Goal: Information Seeking & Learning: Check status

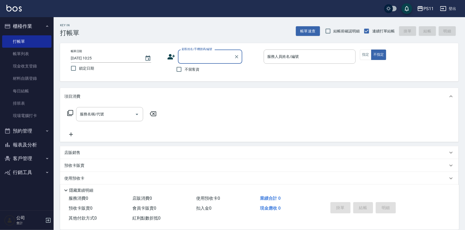
click at [30, 144] on button "報表及分析" at bounding box center [26, 145] width 49 height 14
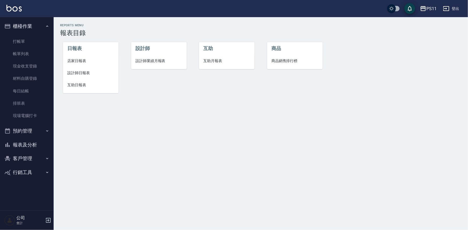
click at [83, 59] on span "店家日報表" at bounding box center [90, 61] width 47 height 6
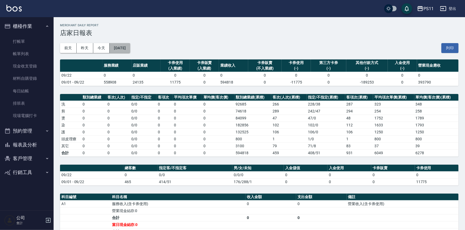
click at [125, 48] on button "[DATE]" at bounding box center [120, 48] width 20 height 10
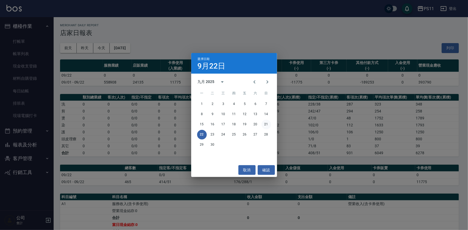
click at [264, 124] on button "21" at bounding box center [266, 125] width 10 height 10
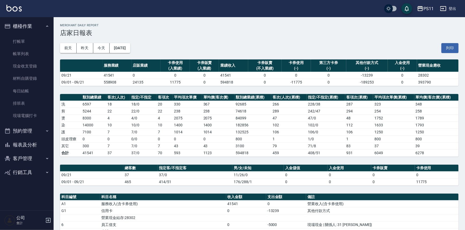
click at [32, 147] on button "報表及分析" at bounding box center [26, 145] width 49 height 14
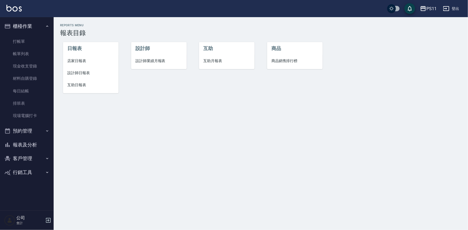
click at [29, 160] on button "客戶管理" at bounding box center [26, 159] width 49 height 14
click at [33, 142] on button "報表及分析" at bounding box center [26, 145] width 49 height 14
click at [31, 171] on link "客戶列表" at bounding box center [26, 174] width 49 height 12
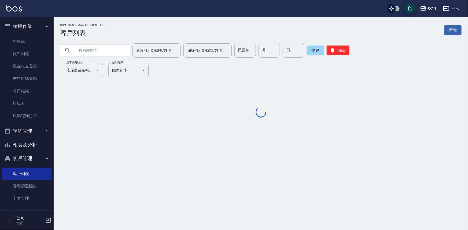
click at [115, 47] on input "text" at bounding box center [100, 50] width 50 height 14
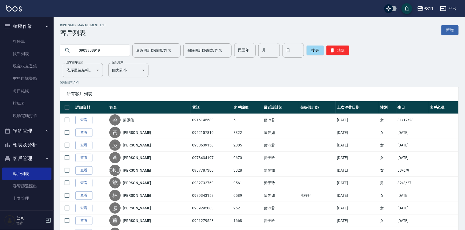
type input "0903908919"
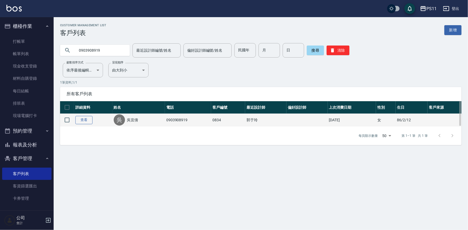
click at [84, 123] on link "查看" at bounding box center [83, 120] width 17 height 8
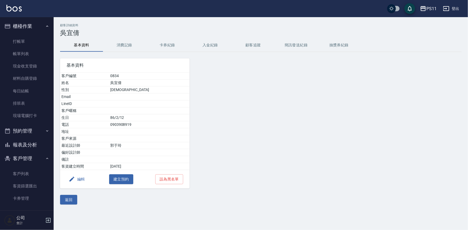
click at [119, 48] on button "消費記錄" at bounding box center [124, 45] width 43 height 13
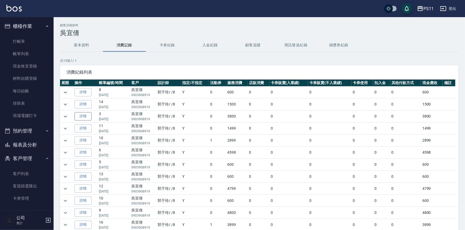
click at [90, 116] on link "詳情" at bounding box center [83, 116] width 17 height 8
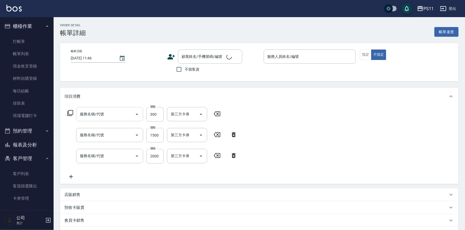
type input "[DATE] 12:21"
type input "郭于玲-8"
type input "剪髮(2300)"
type input "原價1201~1500護髮(51500)"
type input "2000以上染髮(42000)"
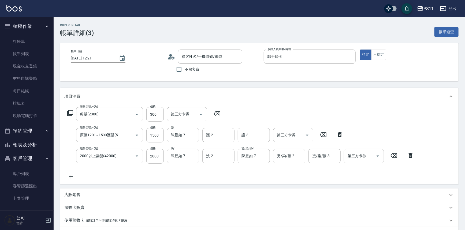
type input "[PERSON_NAME]/0903908919/0834"
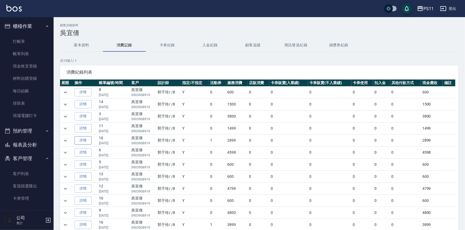
click at [89, 139] on link "詳情" at bounding box center [83, 141] width 17 height 8
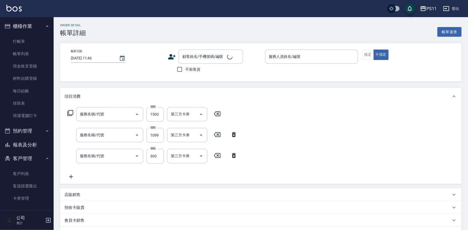
type input "[DATE] 18:13"
type input "郭于玲-8"
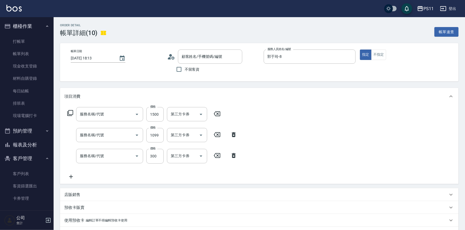
type input "原價1201~1500護髮(51500)"
type input "公司活動/早鳥(41099)"
type input "剪髮(2300)"
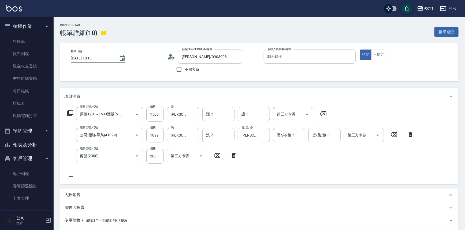
type input "[PERSON_NAME]/0903908919/0834"
